Goal: Transaction & Acquisition: Book appointment/travel/reservation

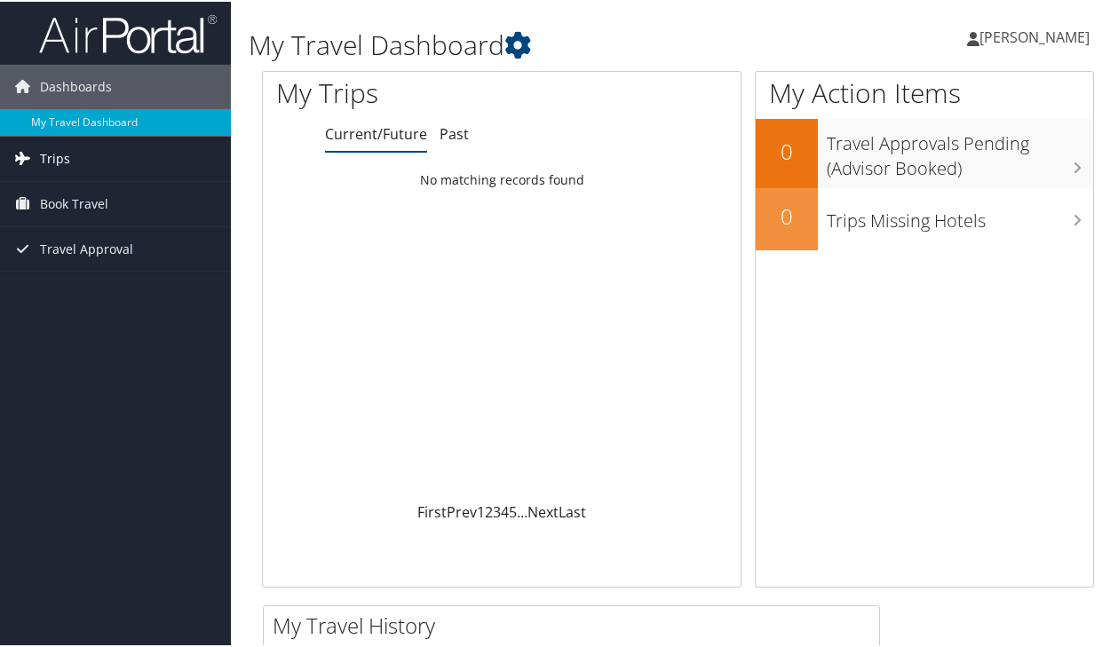
click at [78, 162] on link "Trips" at bounding box center [115, 157] width 231 height 44
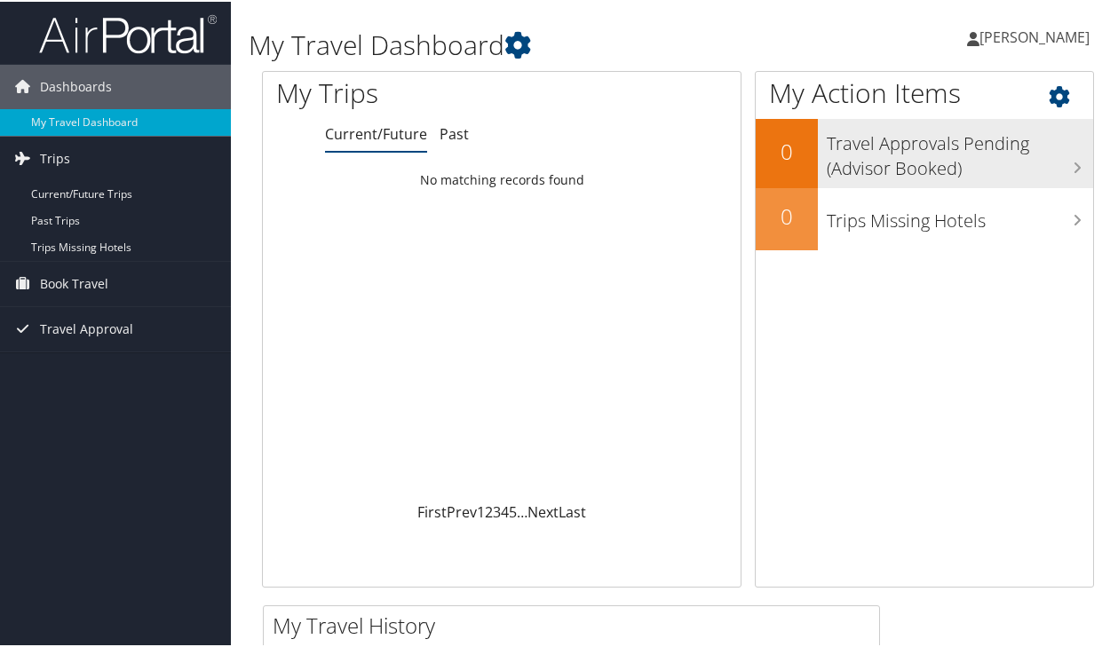
click at [949, 159] on h3 "Travel Approvals Pending (Advisor Booked)" at bounding box center [960, 150] width 266 height 59
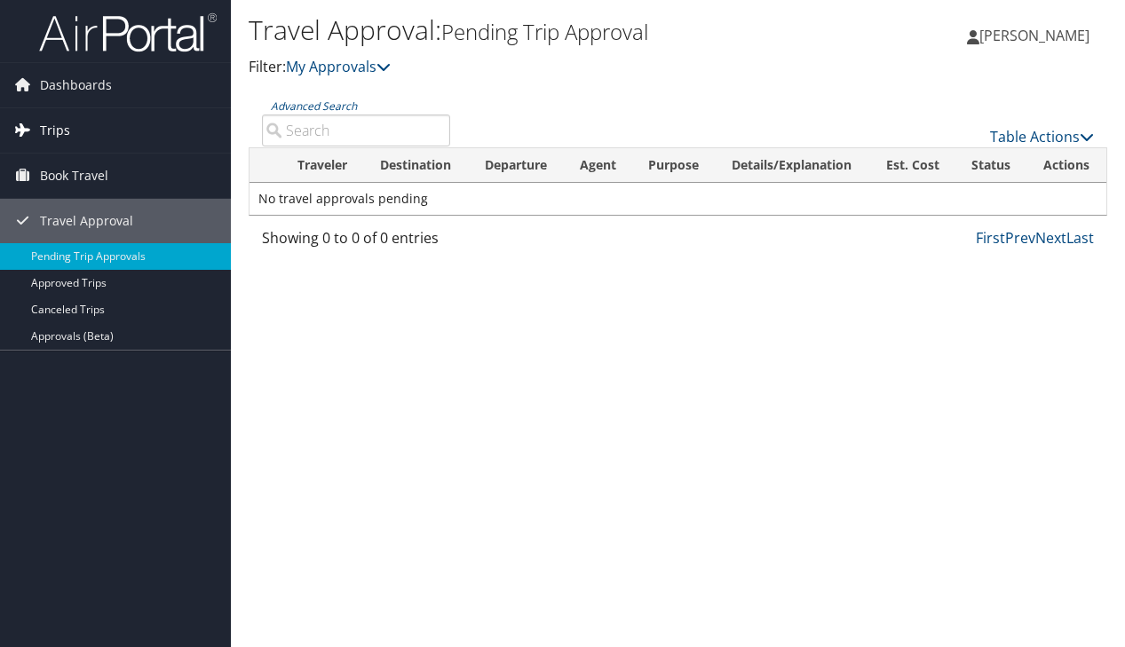
click at [60, 129] on span "Trips" at bounding box center [55, 130] width 30 height 44
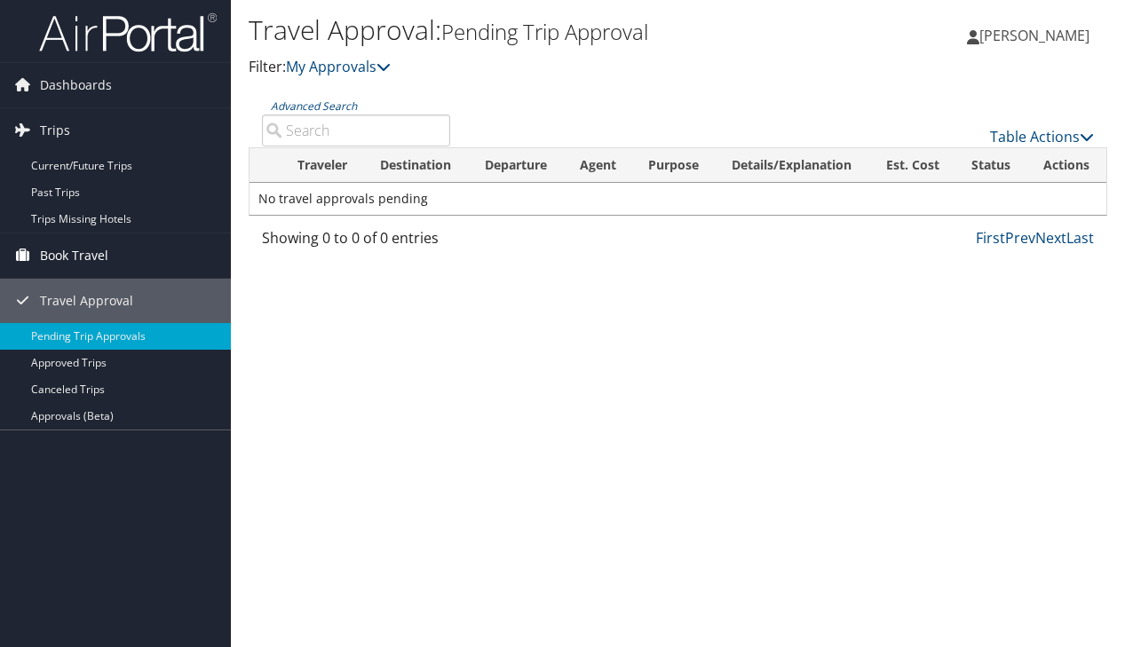
click at [78, 260] on span "Book Travel" at bounding box center [74, 256] width 68 height 44
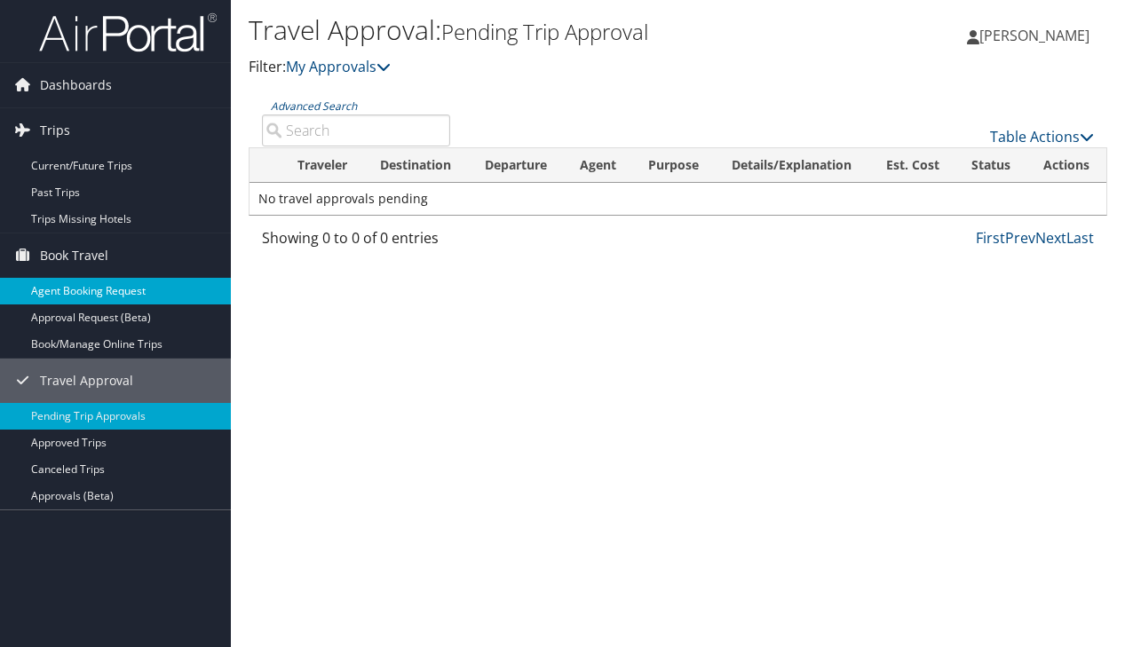
click at [103, 286] on link "Agent Booking Request" at bounding box center [115, 291] width 231 height 27
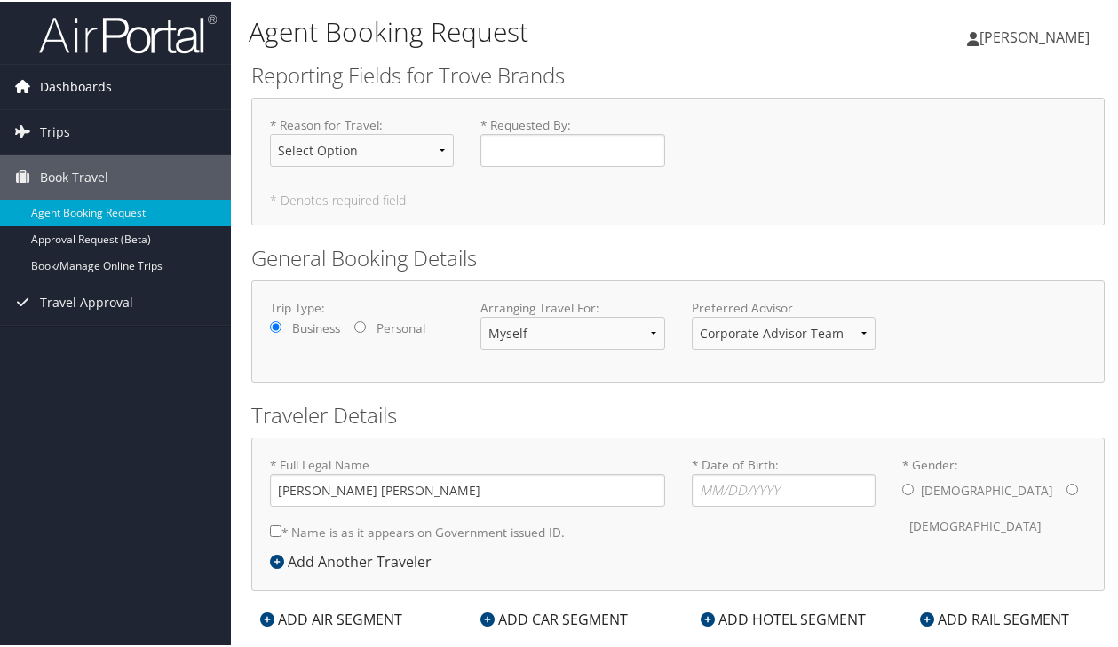
click at [73, 90] on span "Dashboards" at bounding box center [76, 85] width 72 height 44
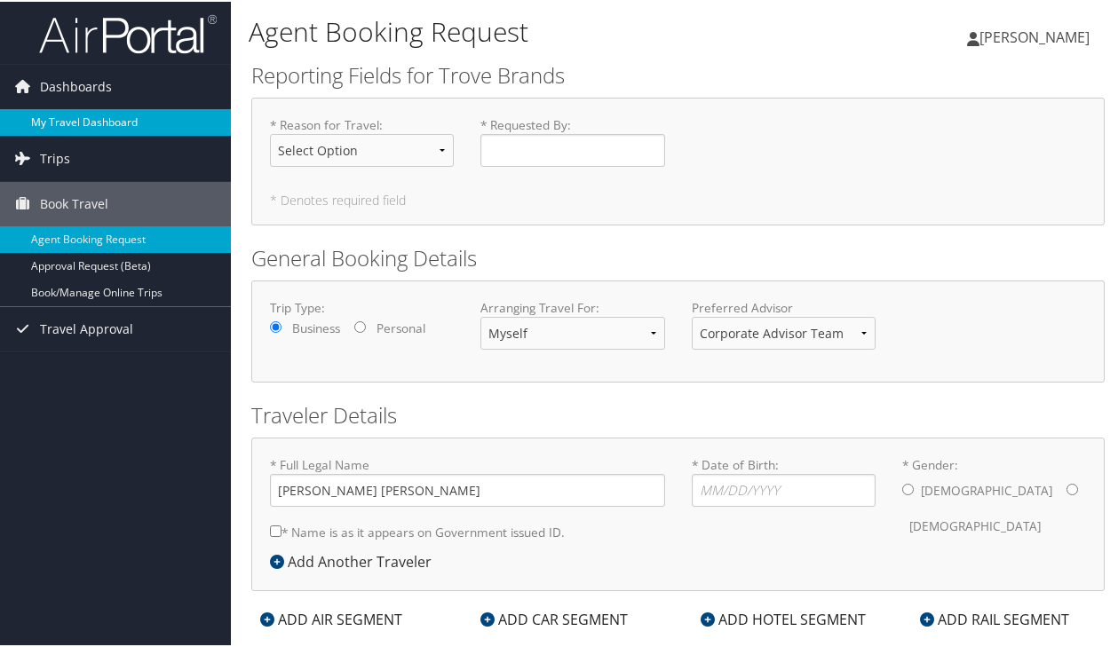
click at [74, 117] on link "My Travel Dashboard" at bounding box center [115, 120] width 231 height 27
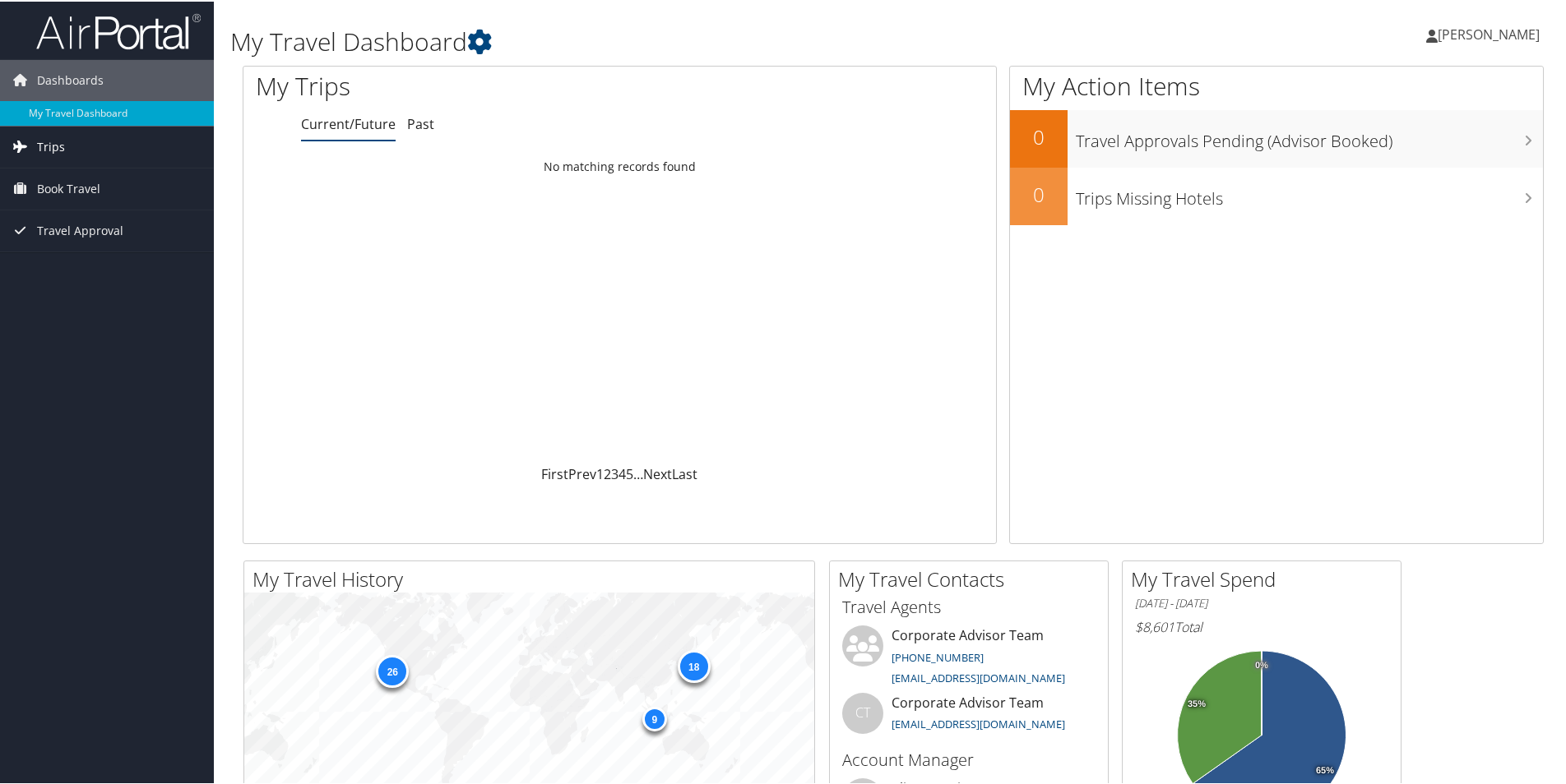
click at [44, 139] on span "Trips" at bounding box center [51, 145] width 28 height 41
click at [69, 252] on span "Book Travel" at bounding box center [69, 261] width 63 height 41
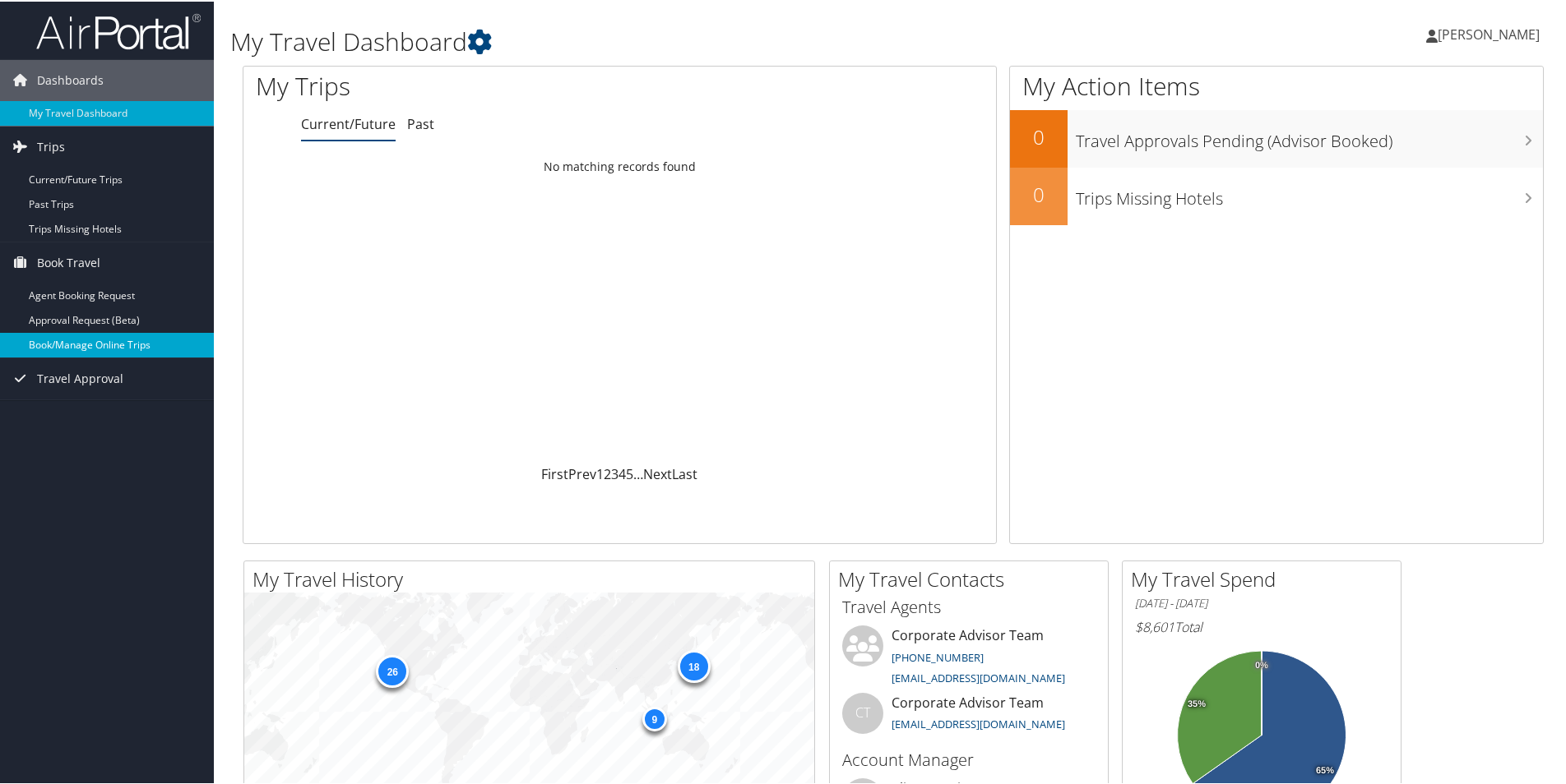
click at [125, 351] on link "Book/Manage Online Trips" at bounding box center [106, 343] width 214 height 25
